Goal: Task Accomplishment & Management: Manage account settings

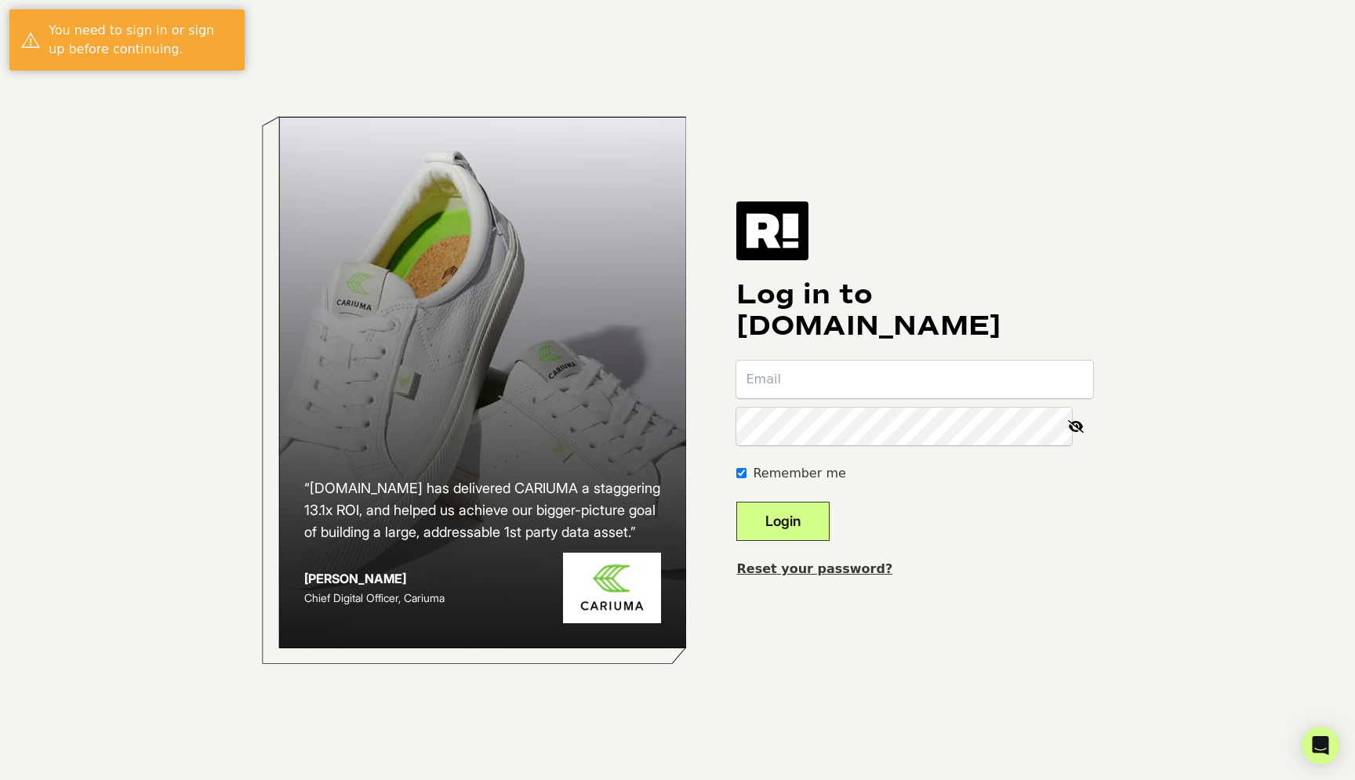
click at [814, 386] on input "email" at bounding box center [914, 380] width 357 height 38
type input "aaron@alexcrane.co"
click at [1074, 425] on icon at bounding box center [1075, 427] width 34 height 38
click at [817, 517] on button "Login" at bounding box center [782, 521] width 93 height 39
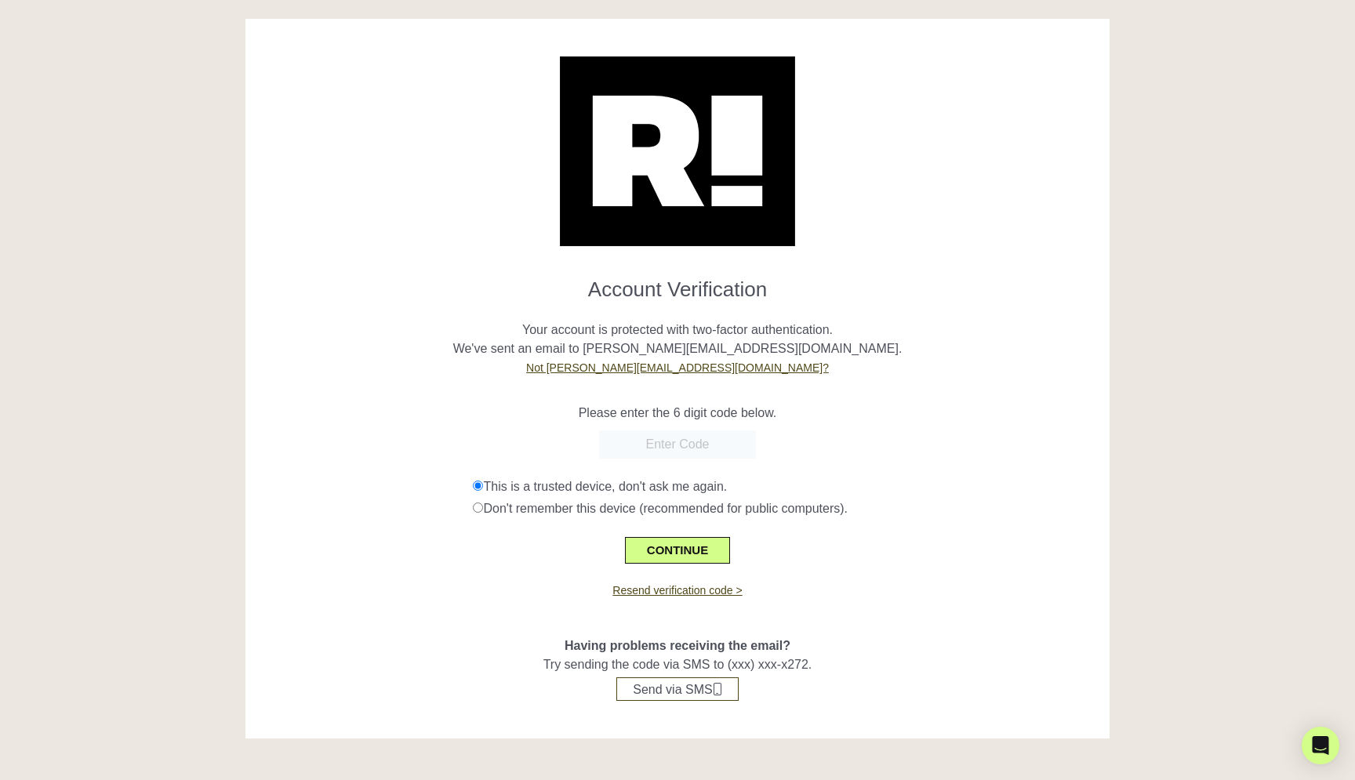
paste input "041409"
type input "041409"
click at [671, 548] on button "CONTINUE" at bounding box center [677, 550] width 105 height 27
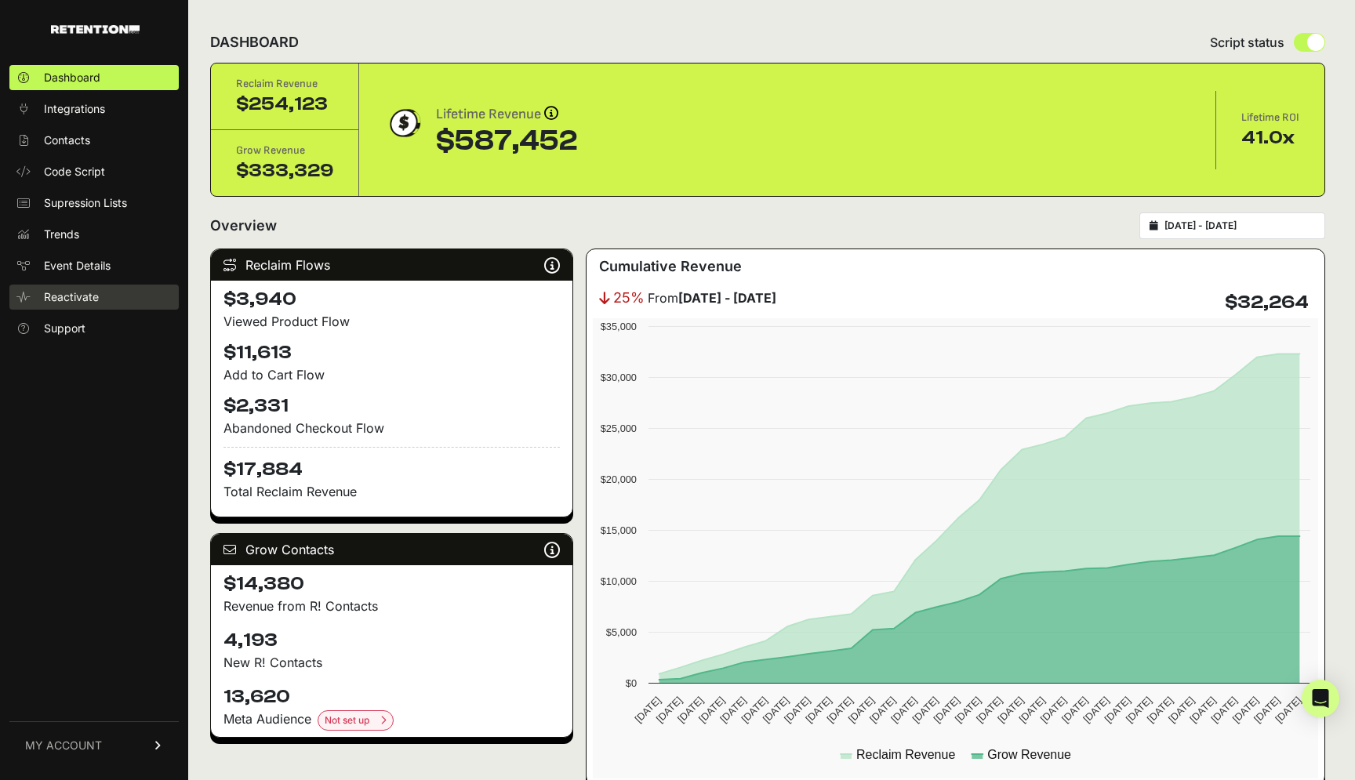
click at [84, 302] on span "Reactivate" at bounding box center [71, 297] width 55 height 16
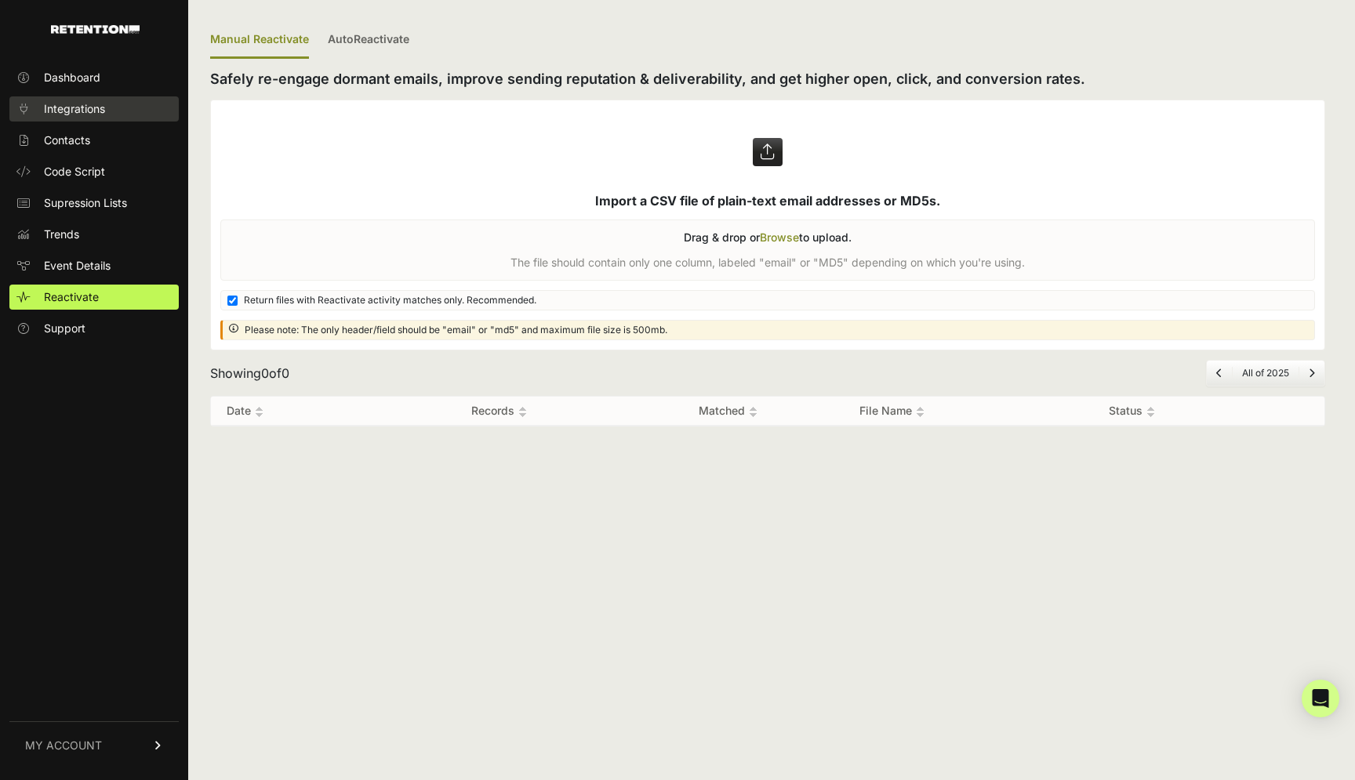
click at [67, 101] on span "Integrations" at bounding box center [74, 109] width 61 height 16
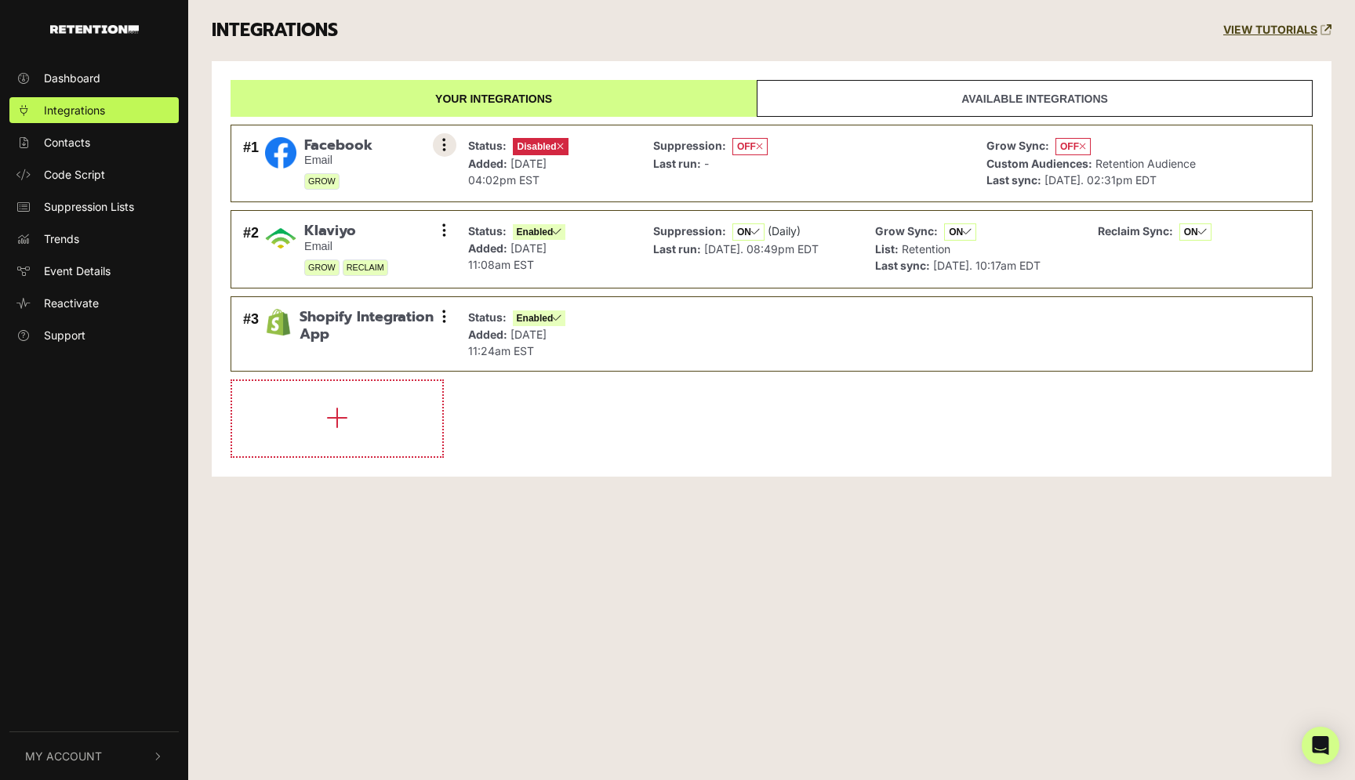
click at [448, 142] on button at bounding box center [445, 145] width 24 height 24
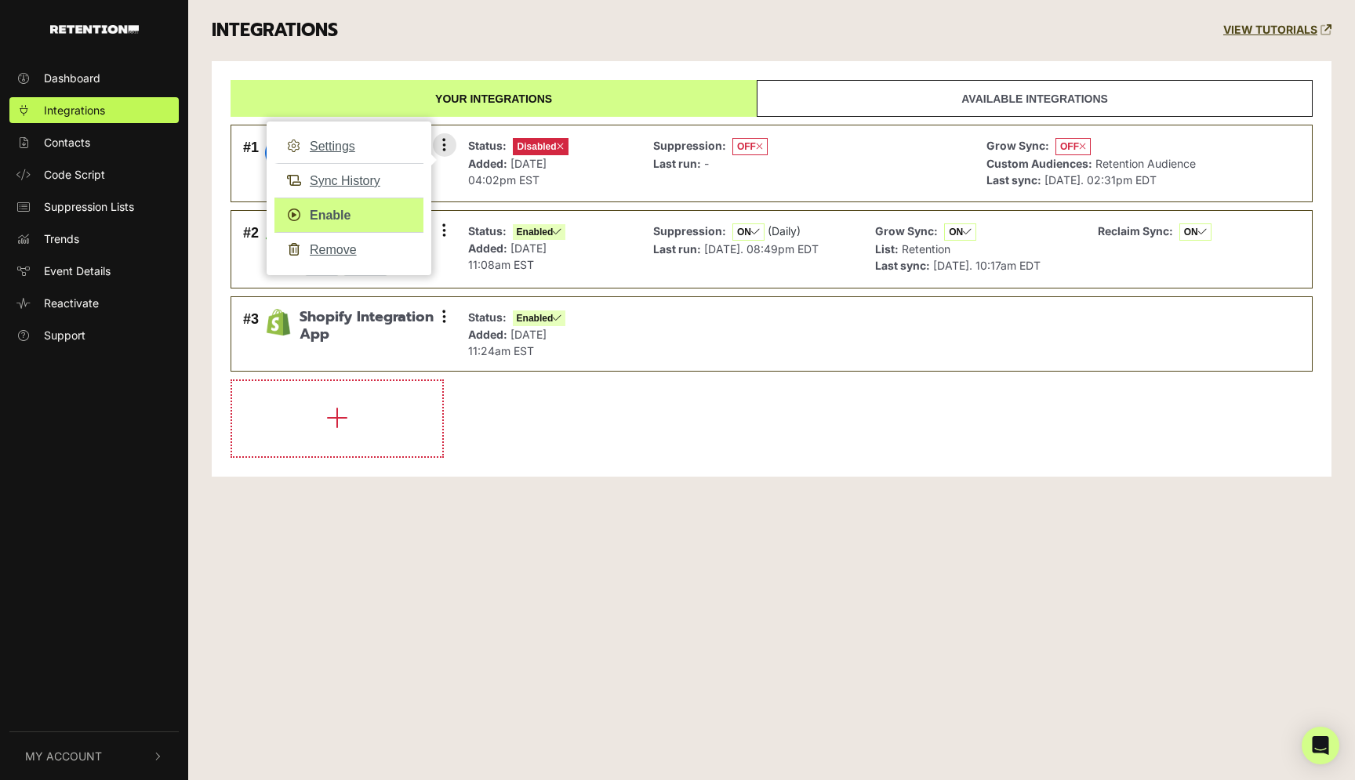
click at [327, 210] on link "Enable" at bounding box center [348, 215] width 149 height 35
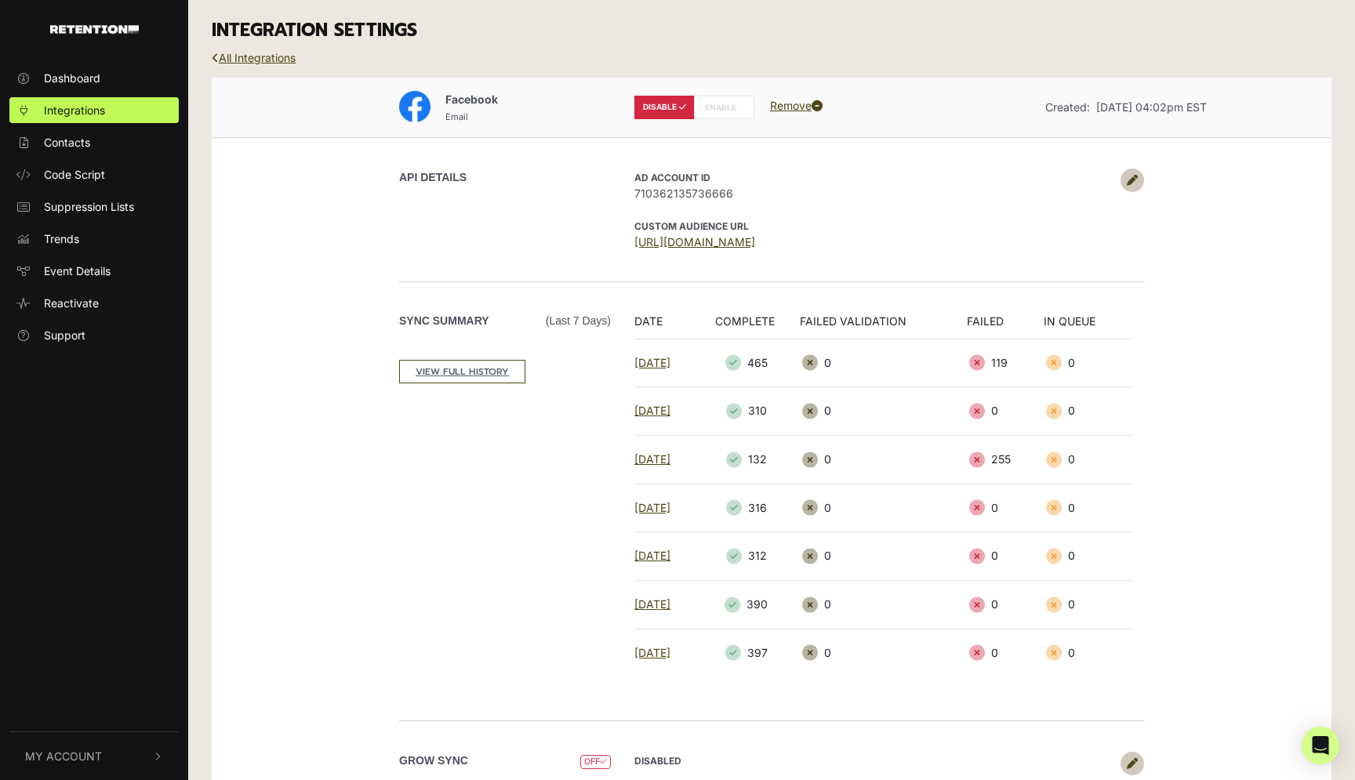
click at [720, 106] on label "ENABLE" at bounding box center [724, 108] width 60 height 24
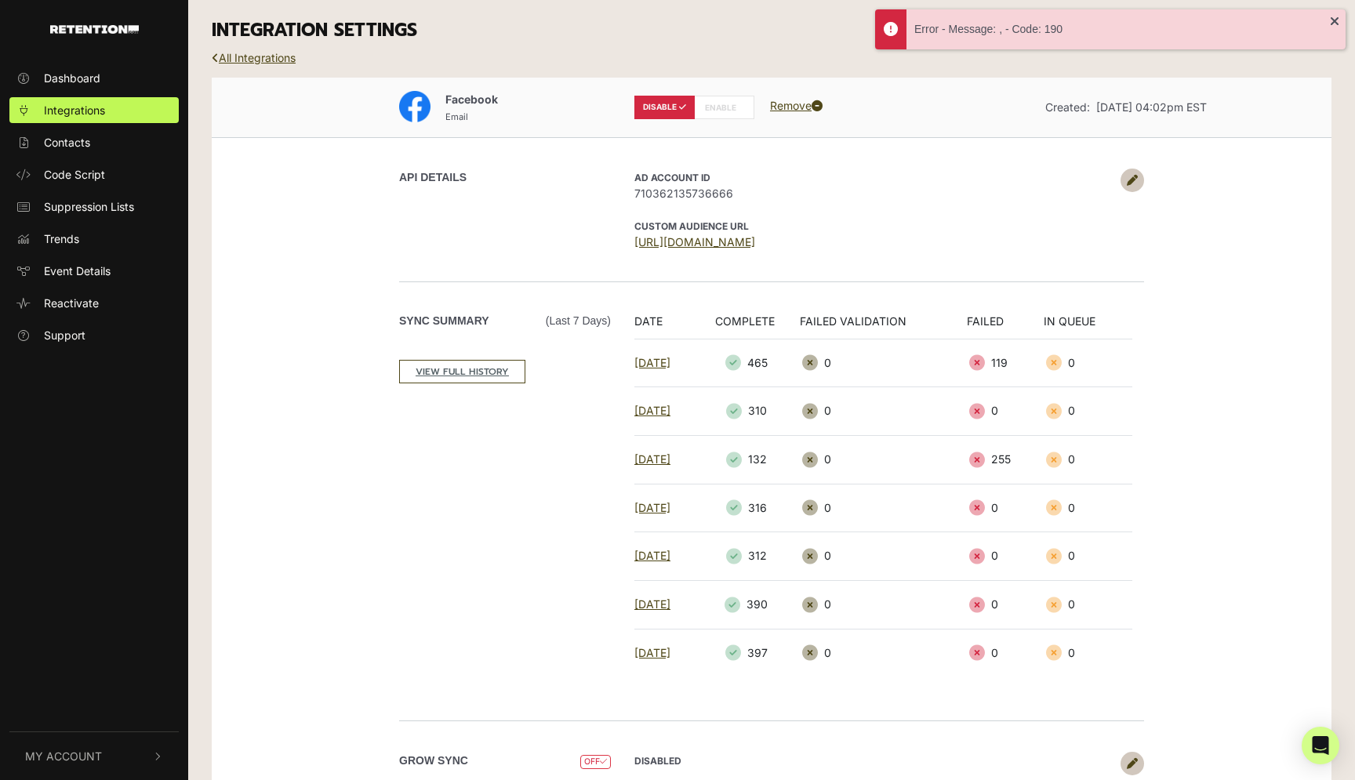
click at [1130, 178] on icon at bounding box center [1131, 180] width 11 height 11
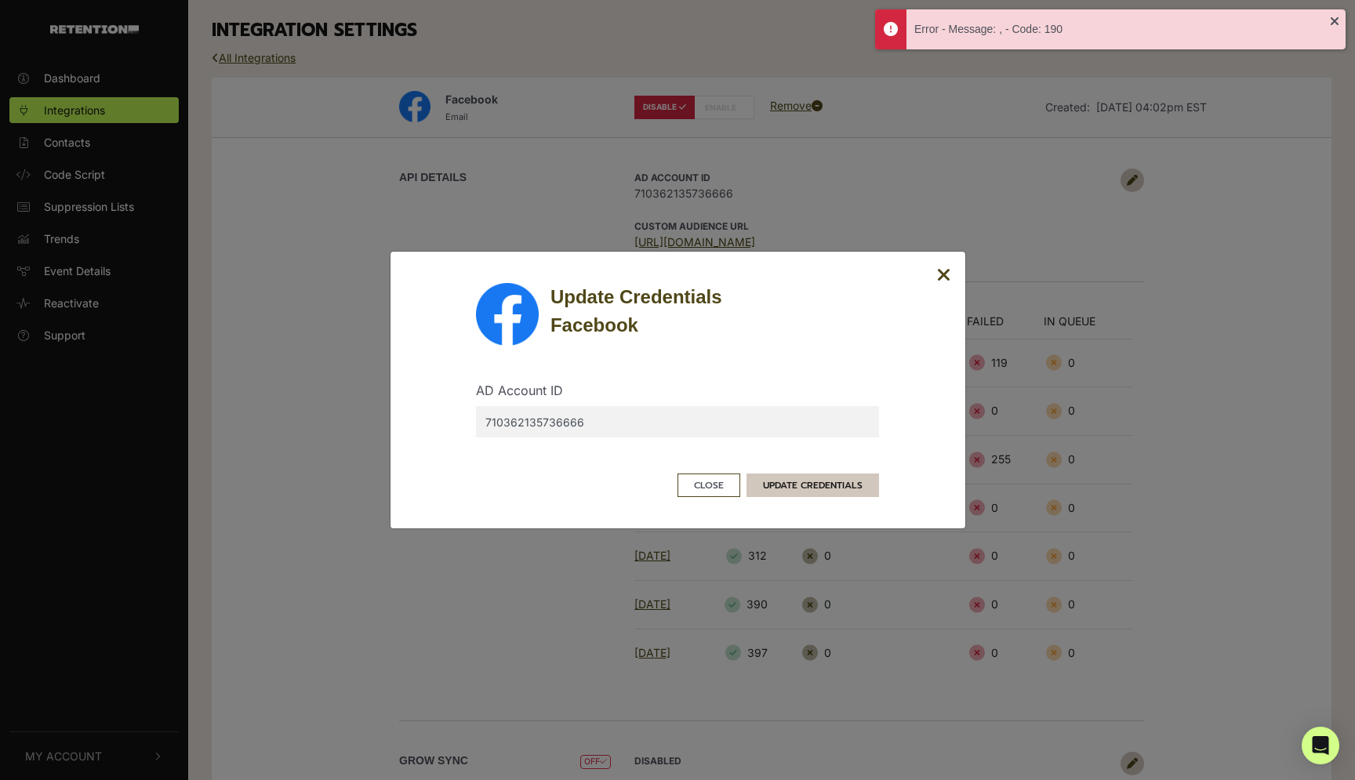
click at [800, 487] on button "UPDATE CREDENTIALS" at bounding box center [812, 485] width 132 height 24
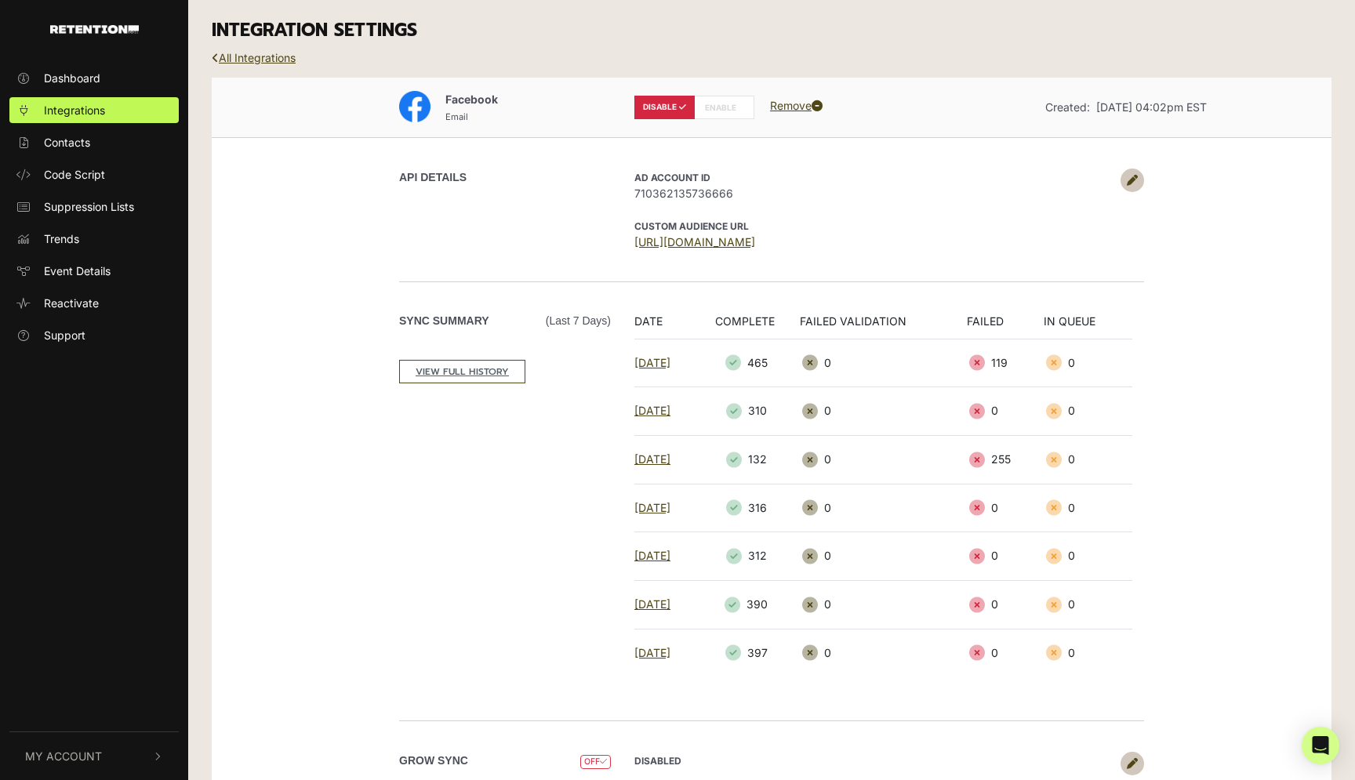
scroll to position [53, 0]
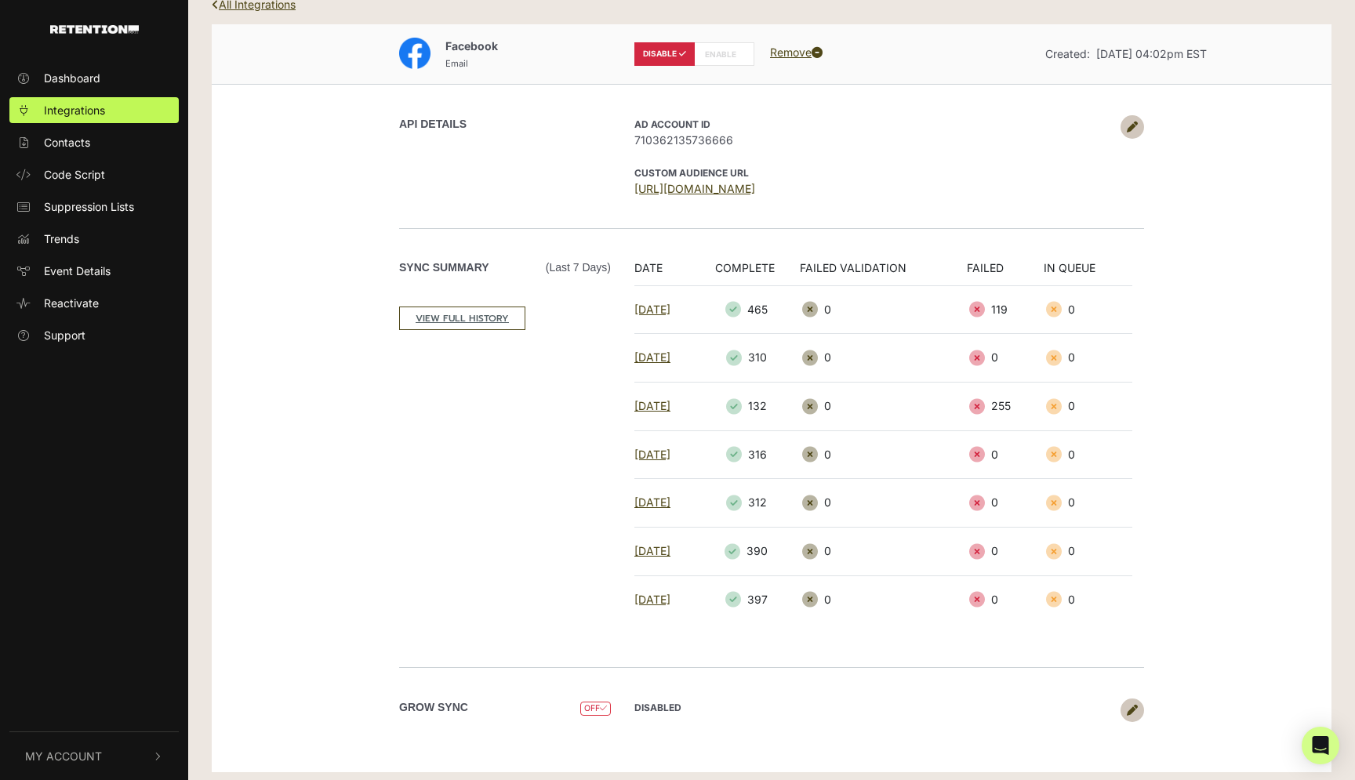
click at [1130, 125] on icon at bounding box center [1131, 127] width 11 height 11
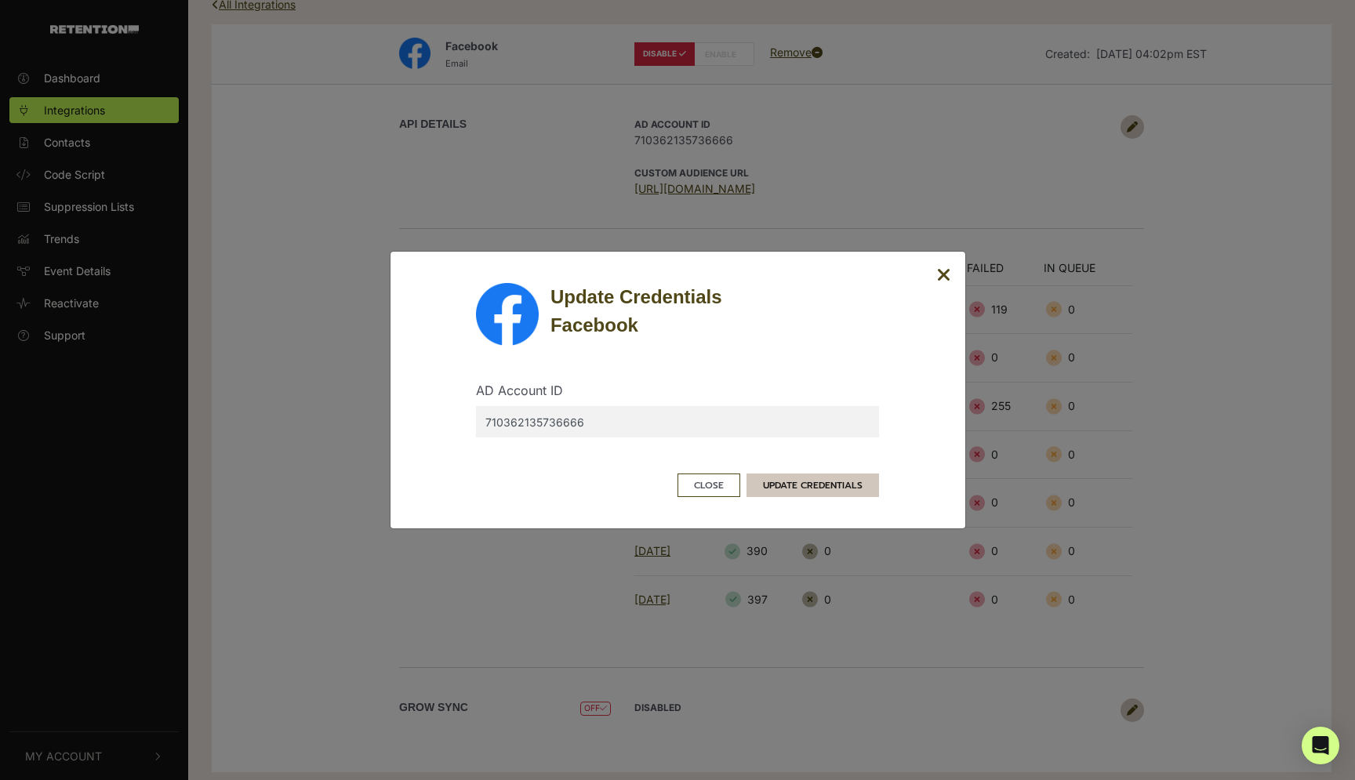
click at [833, 480] on button "UPDATE CREDENTIALS" at bounding box center [812, 485] width 132 height 24
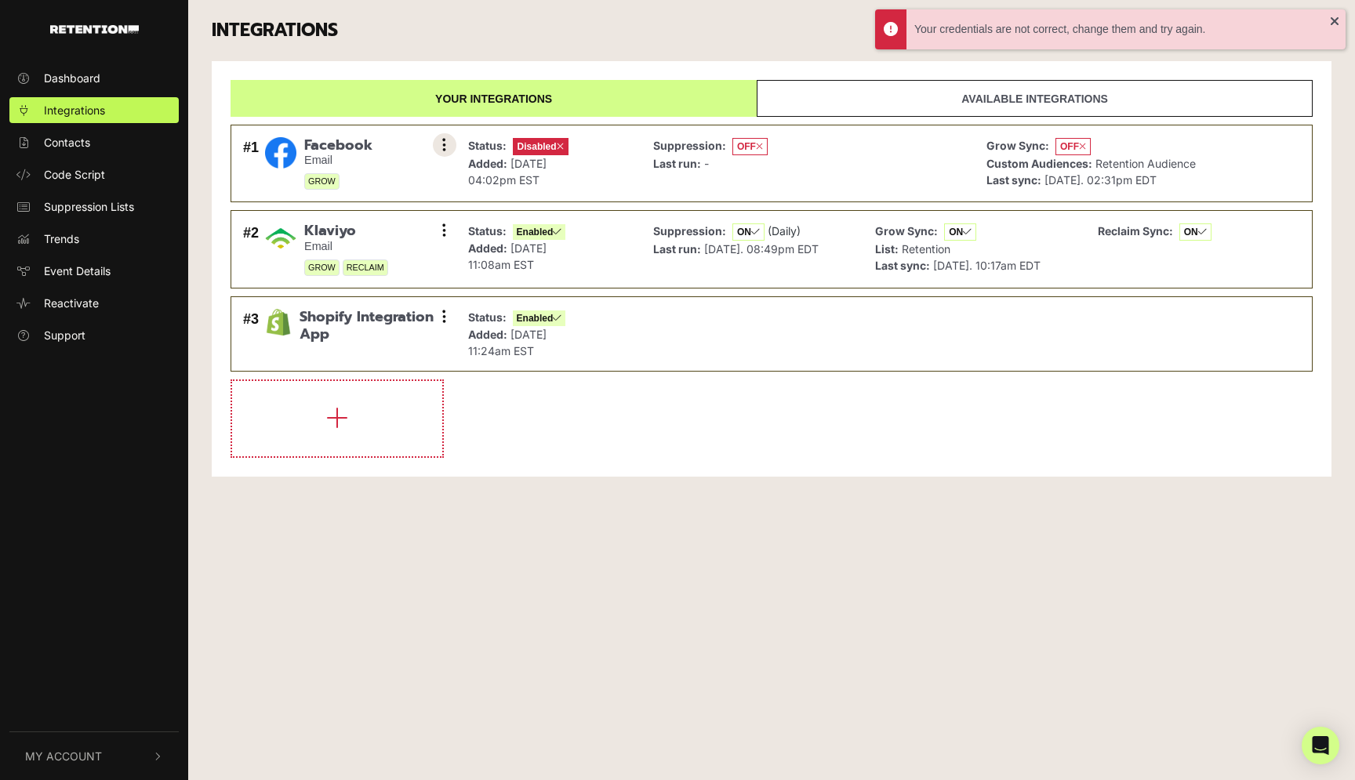
click at [447, 145] on button at bounding box center [445, 145] width 24 height 24
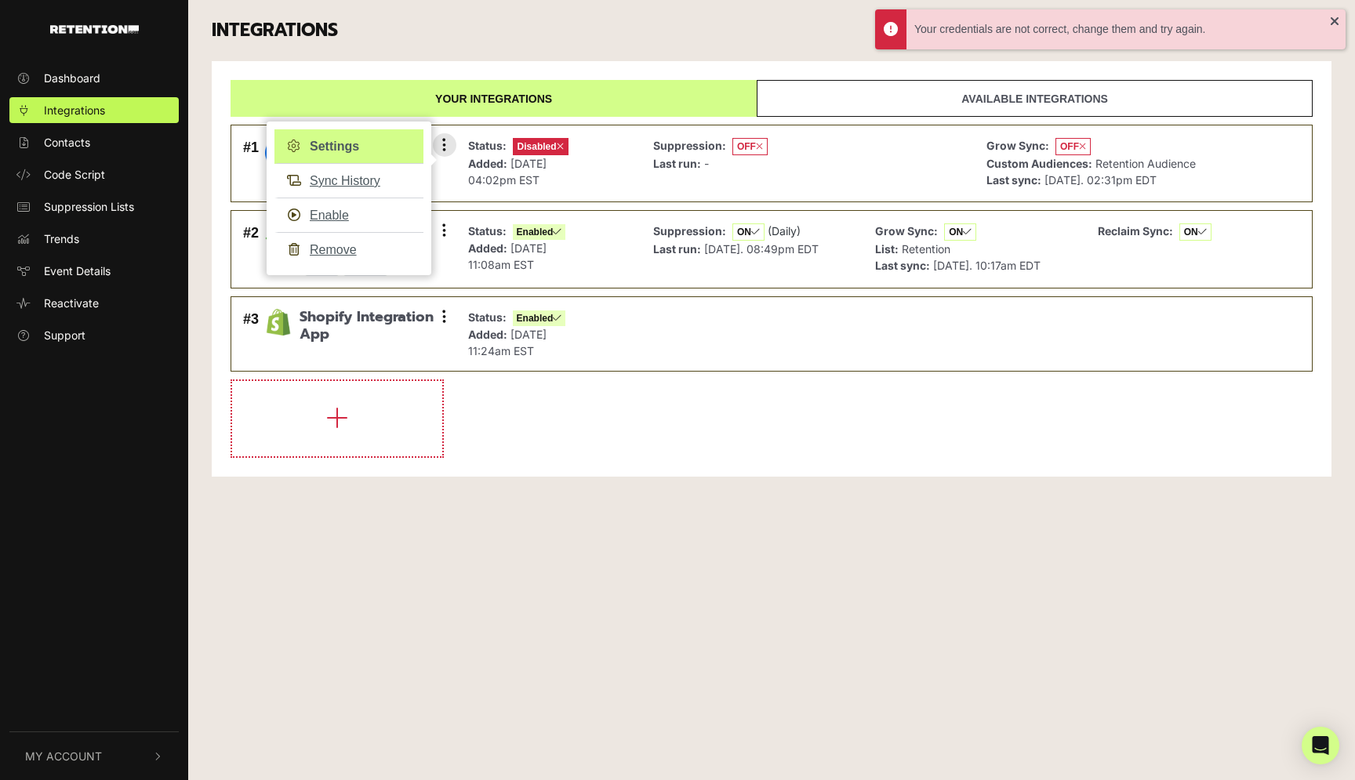
click at [348, 147] on link "Settings" at bounding box center [348, 146] width 149 height 34
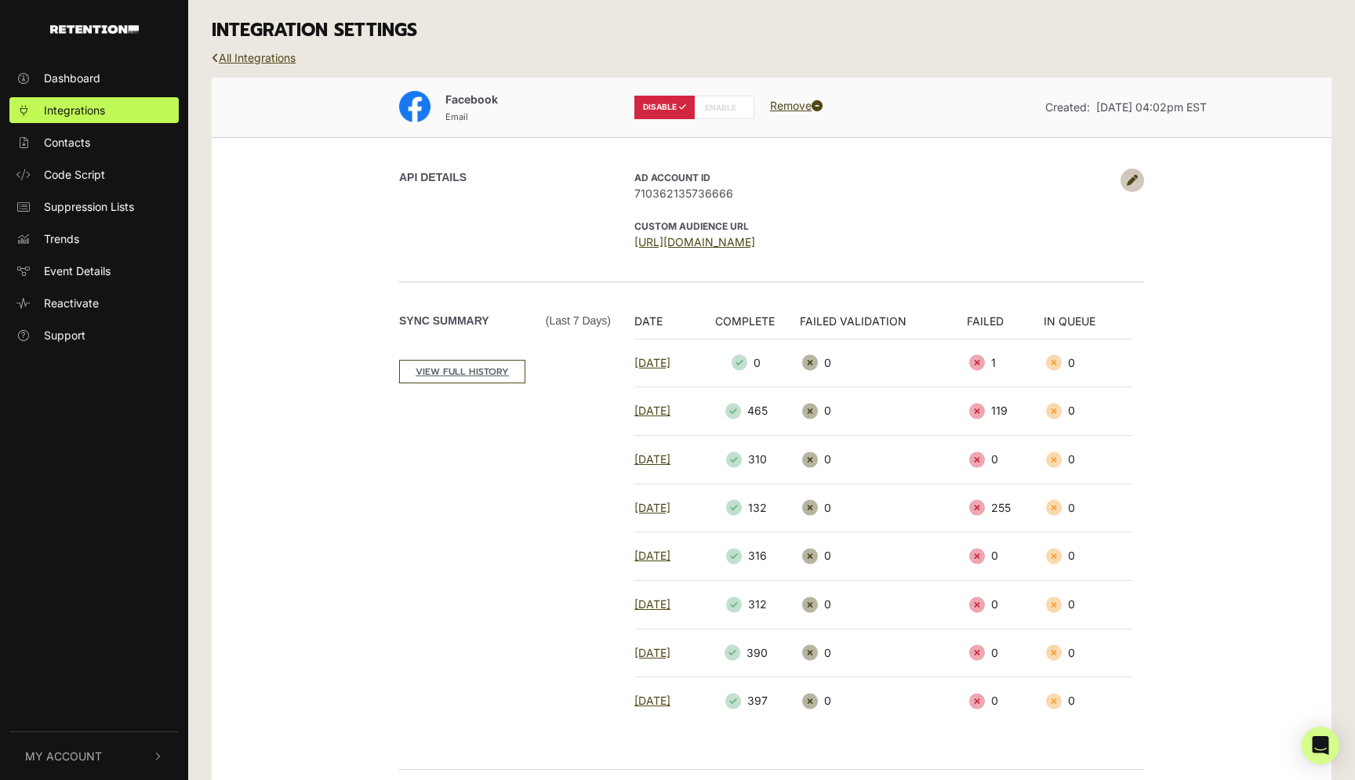
click at [1125, 184] on link at bounding box center [1132, 181] width 24 height 24
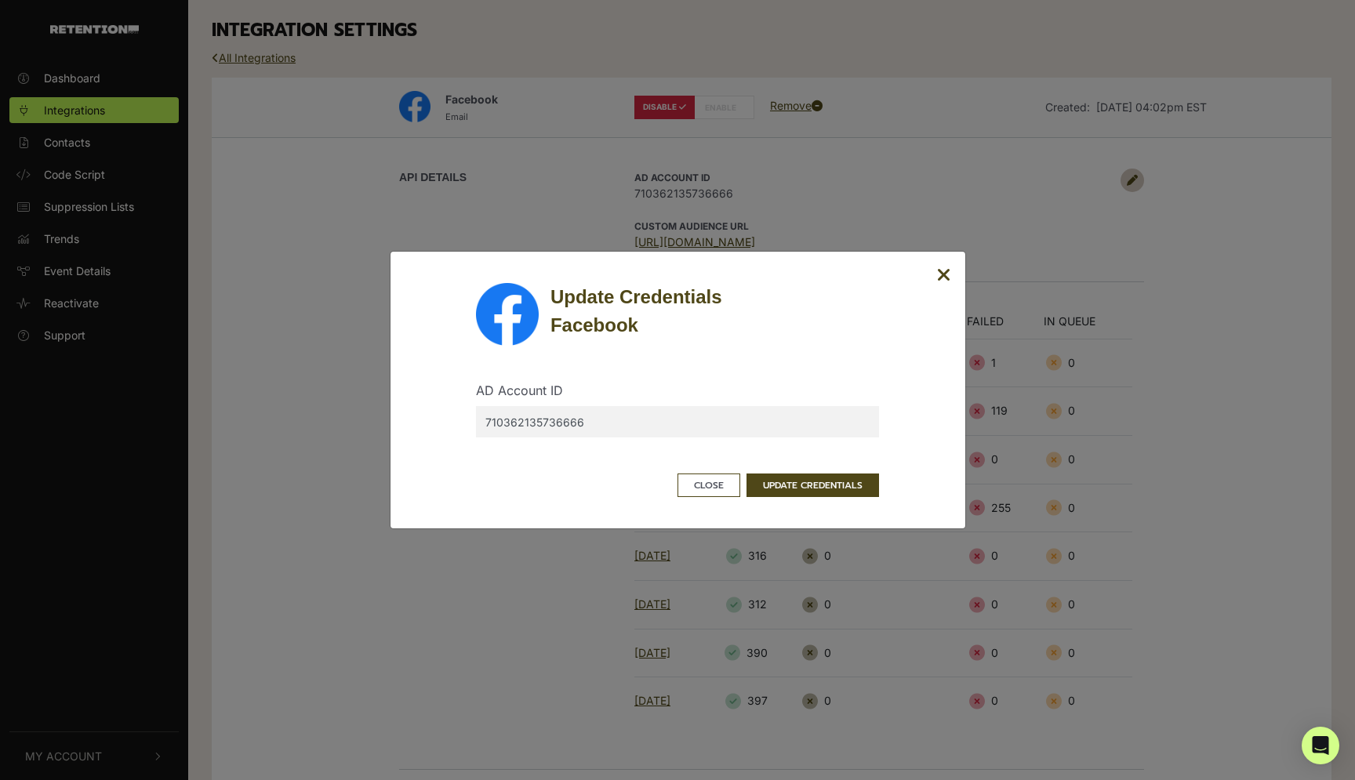
click at [825, 498] on div "Update Credentials Facebook AD Account ID 710362135736666 Close UPDATE CREDENTI…" at bounding box center [678, 390] width 576 height 278
click at [829, 490] on button "UPDATE CREDENTIALS" at bounding box center [812, 485] width 132 height 24
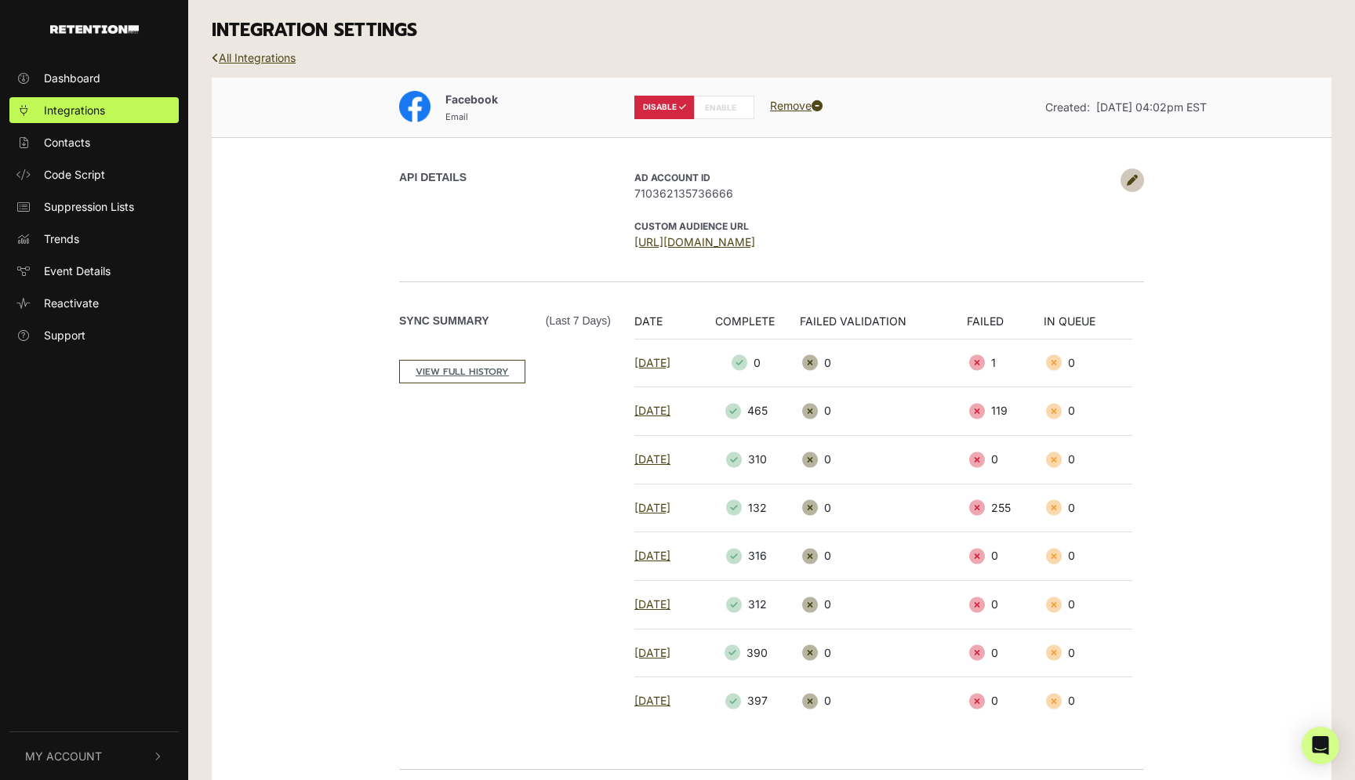
click at [727, 105] on label "ENABLE" at bounding box center [724, 108] width 60 height 24
radio input "false"
radio input "true"
